Goal: Task Accomplishment & Management: Complete application form

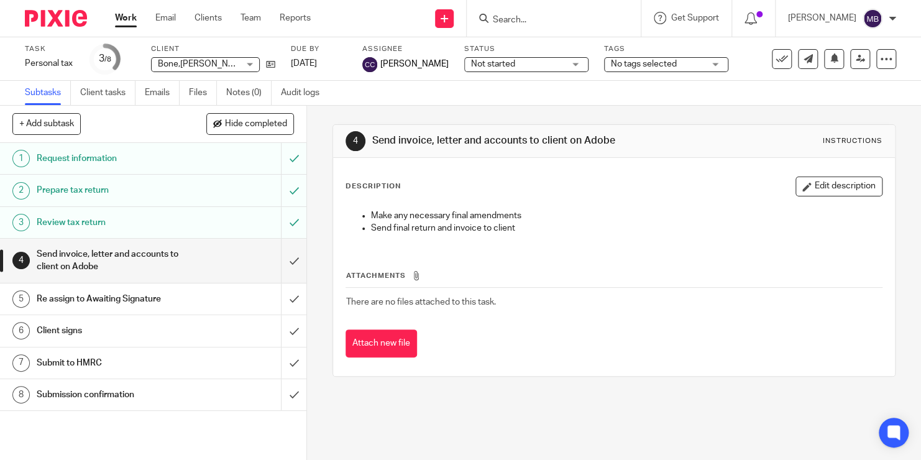
click at [516, 19] on input "Search" at bounding box center [548, 20] width 112 height 11
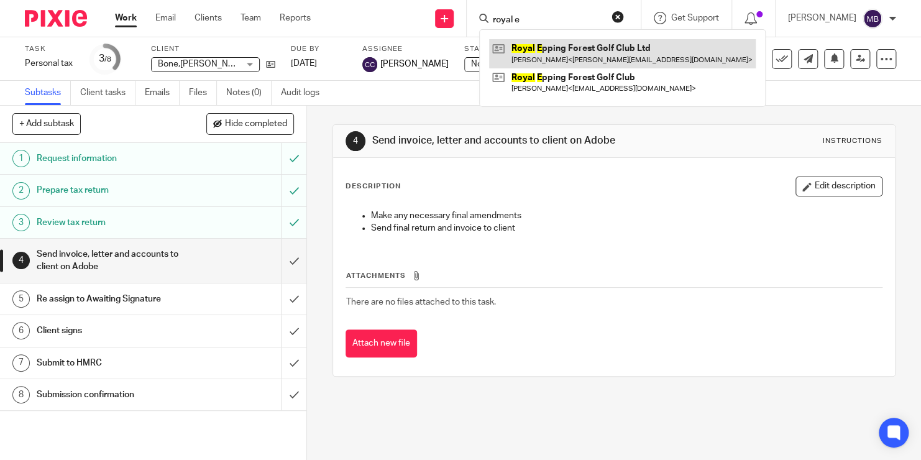
type input "royal e"
click at [546, 64] on link at bounding box center [622, 53] width 267 height 29
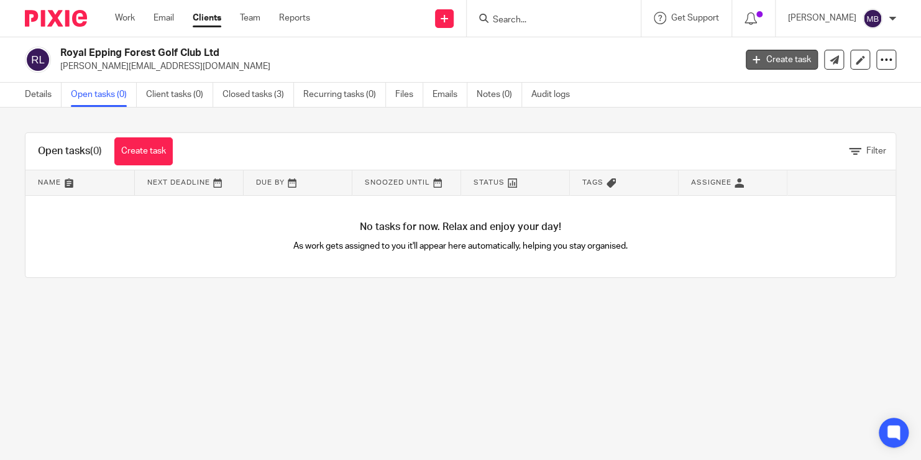
click at [770, 54] on link "Create task" at bounding box center [782, 60] width 72 height 20
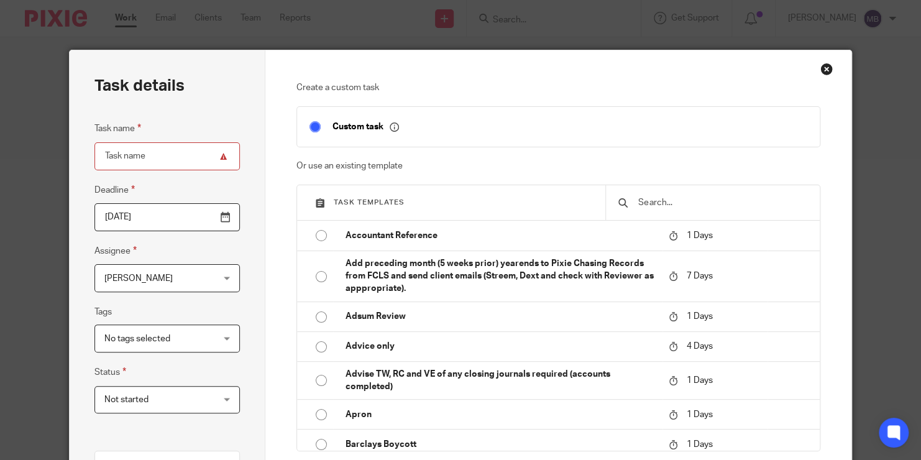
click at [650, 205] on input "text" at bounding box center [722, 203] width 170 height 14
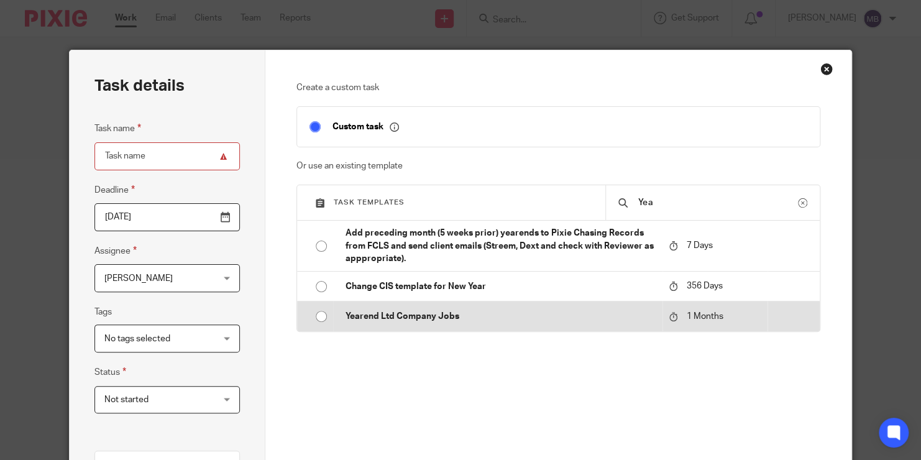
type input "Yea"
click at [523, 313] on p "Yearend Ltd Company Jobs" at bounding box center [501, 316] width 311 height 12
type input "2025-10-19"
type input "Yearend Ltd Company Jobs"
checkbox input "false"
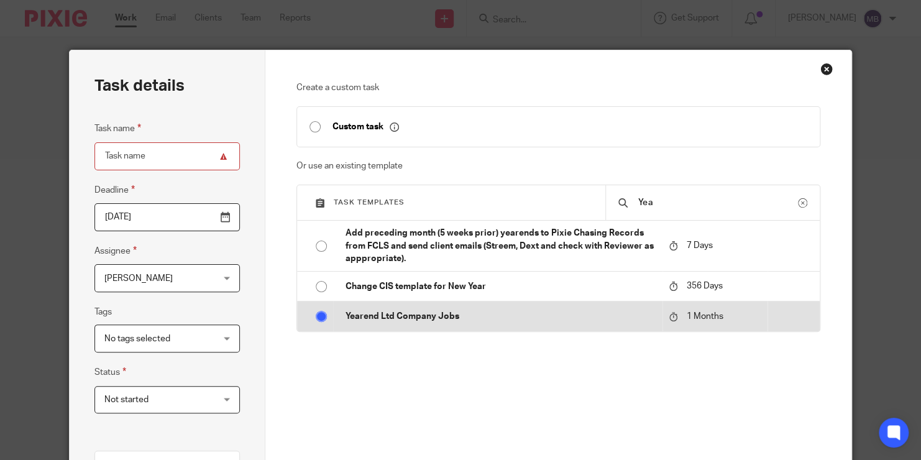
radio input "true"
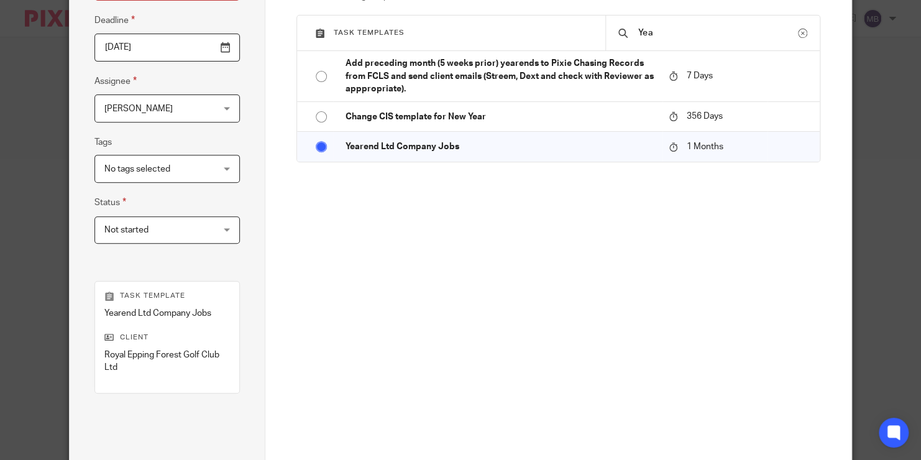
scroll to position [262, 0]
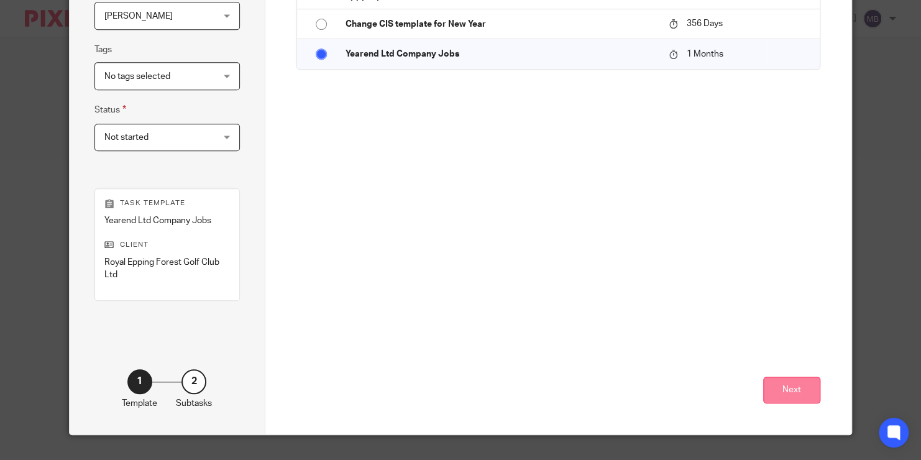
click at [782, 389] on button "Next" at bounding box center [791, 390] width 57 height 27
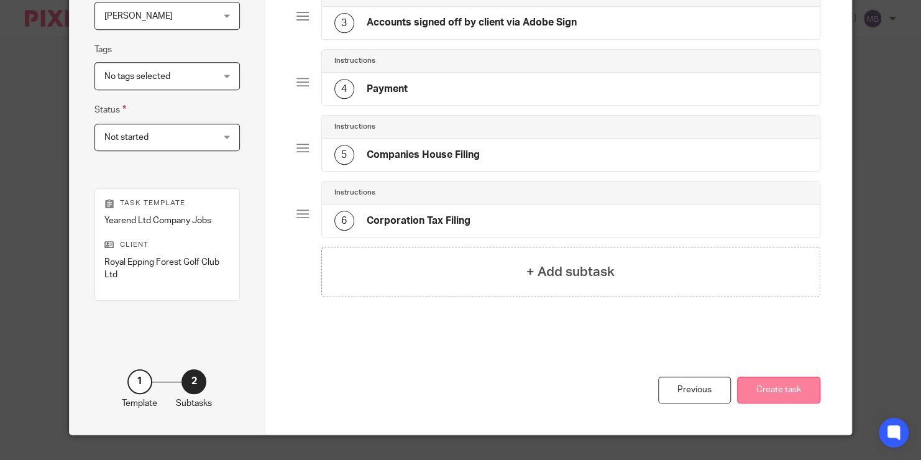
click at [782, 389] on button "Create task" at bounding box center [778, 390] width 83 height 27
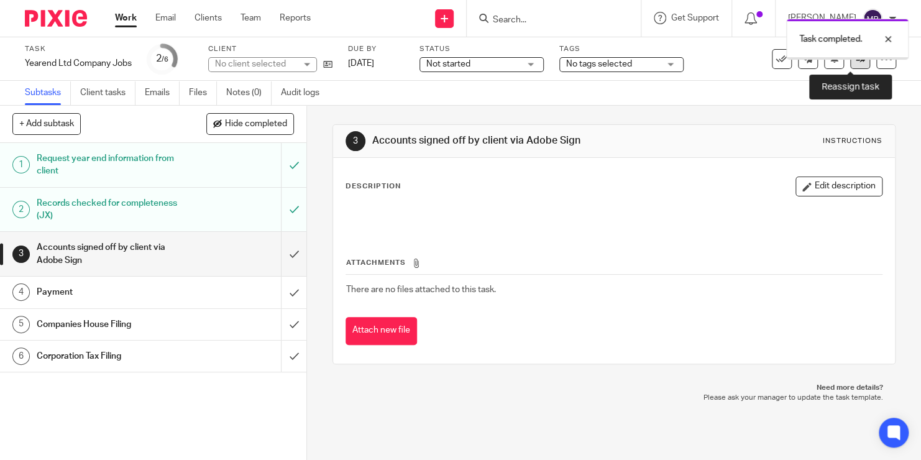
click at [856, 63] on icon at bounding box center [860, 58] width 9 height 9
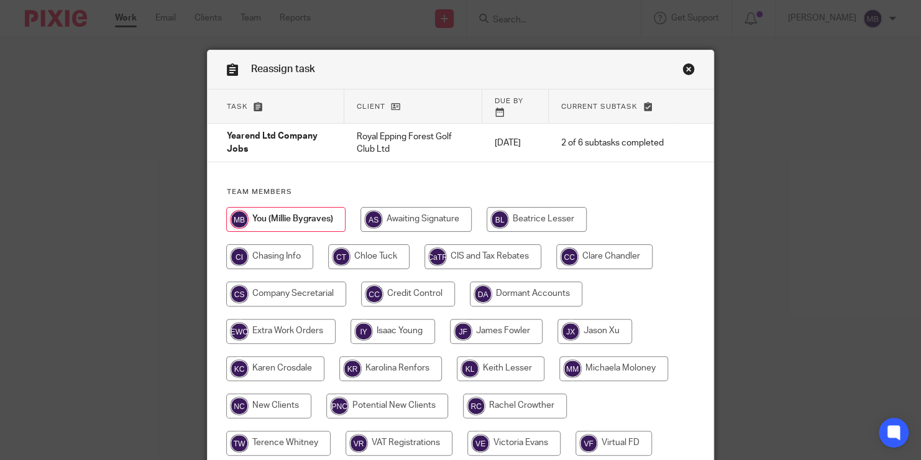
click at [510, 319] on input "radio" at bounding box center [496, 331] width 93 height 25
radio input "true"
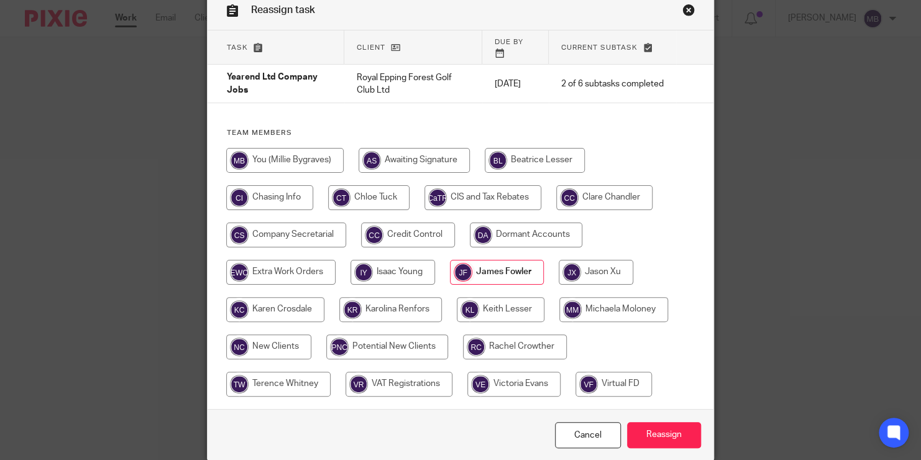
scroll to position [62, 0]
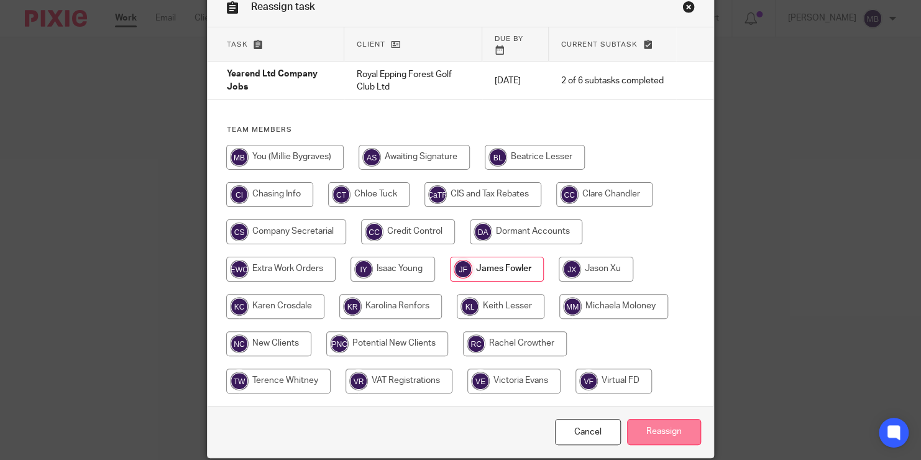
click at [659, 419] on input "Reassign" at bounding box center [664, 432] width 74 height 27
